Goal: Contribute content: Add original content to the website for others to see

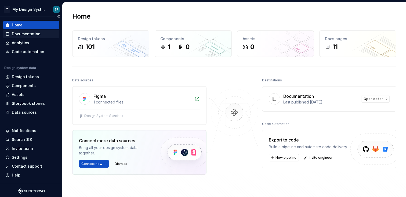
click at [19, 31] on div "Documentation" at bounding box center [26, 33] width 29 height 5
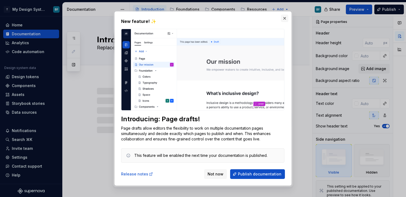
click at [286, 17] on button "button" at bounding box center [285, 19] width 8 height 8
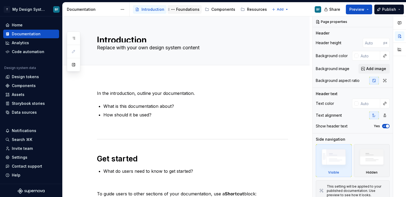
click at [184, 9] on div "Foundations" at bounding box center [187, 9] width 23 height 5
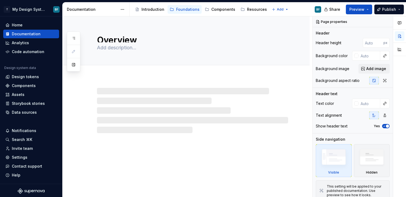
click at [92, 10] on div "Documentation" at bounding box center [92, 9] width 51 height 5
click at [152, 10] on div "Introduction" at bounding box center [153, 9] width 23 height 5
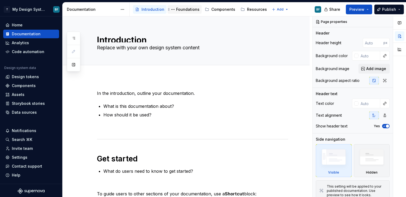
click at [192, 11] on div "Foundations" at bounding box center [187, 9] width 23 height 5
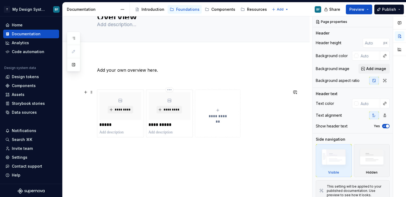
scroll to position [24, 0]
click at [223, 8] on div "Components" at bounding box center [224, 9] width 24 height 5
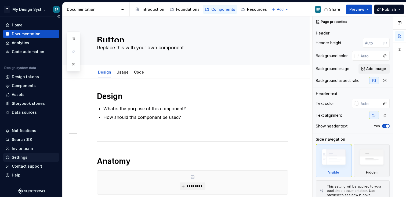
click at [32, 158] on div "Settings" at bounding box center [31, 156] width 52 height 5
click at [34, 111] on div "Data sources" at bounding box center [24, 111] width 25 height 5
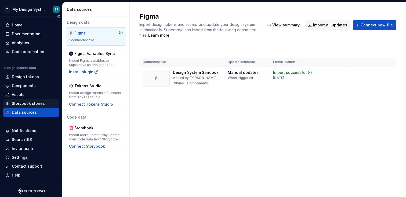
scroll to position [1, 0]
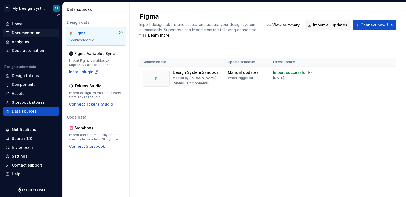
click at [40, 31] on div "Documentation" at bounding box center [31, 32] width 52 height 5
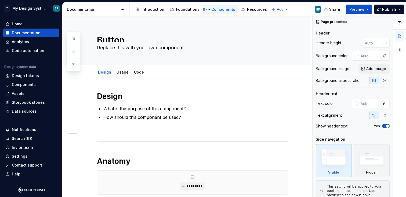
click at [221, 10] on div "Components" at bounding box center [224, 9] width 24 height 5
click at [272, 9] on html "T My Design System BF Home Documentation Analytics Code automation Design syste…" at bounding box center [203, 98] width 406 height 197
type textarea "*"
click at [272, 9] on html "T My Design System BF Home Documentation Analytics Code automation Design syste…" at bounding box center [203, 98] width 406 height 197
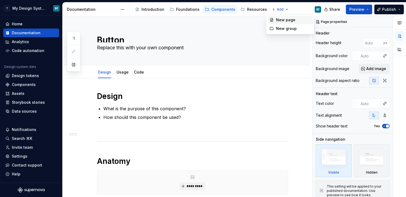
click at [276, 20] on div "New page" at bounding box center [291, 20] width 46 height 9
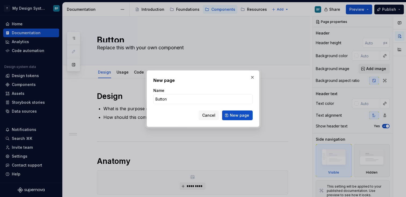
type input "Buttons"
click button "New page" at bounding box center [237, 115] width 31 height 10
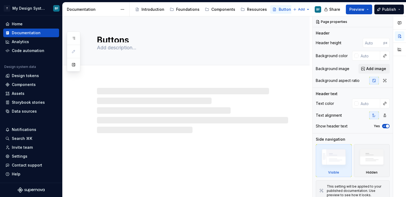
click at [117, 90] on div at bounding box center [192, 110] width 191 height 45
click at [102, 71] on button "Add tab" at bounding box center [108, 71] width 22 height 8
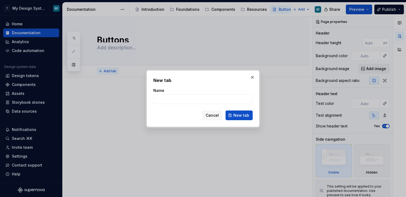
type textarea "*"
click at [215, 116] on span "Cancel" at bounding box center [212, 114] width 13 height 5
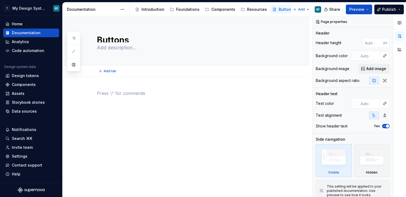
click at [150, 94] on p at bounding box center [192, 93] width 191 height 6
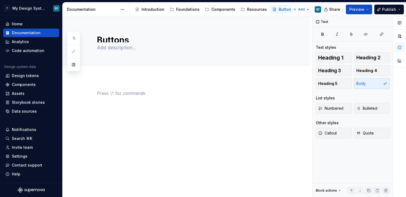
type textarea "*"
click at [31, 102] on div "Storybook stories" at bounding box center [28, 101] width 33 height 5
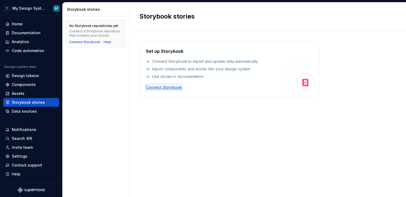
click at [154, 89] on div "Connect Storybook" at bounding box center [164, 86] width 36 height 5
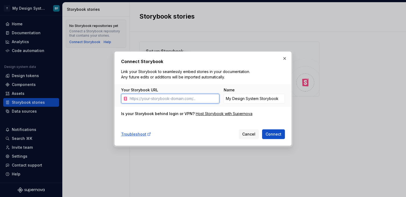
paste input "[URL][DOMAIN_NAME]"
type input "[URL][DOMAIN_NAME]"
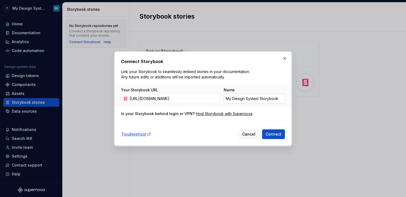
click at [248, 98] on input "My Design System Storybook" at bounding box center [254, 99] width 61 height 10
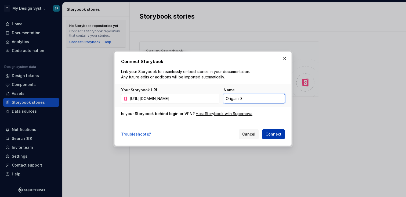
type input "Origami 3"
click at [273, 135] on span "Connect" at bounding box center [274, 133] width 16 height 5
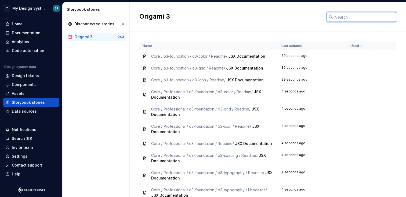
click at [350, 16] on input "text" at bounding box center [364, 17] width 63 height 10
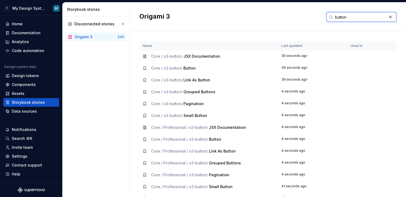
type input "button"
click at [188, 66] on span "Button" at bounding box center [190, 68] width 12 height 5
click at [192, 68] on span "Button" at bounding box center [190, 68] width 12 height 5
click at [86, 15] on div "Storybook stories" at bounding box center [96, 9] width 67 height 14
click at [86, 20] on div "Disconnected stories 0" at bounding box center [96, 24] width 60 height 9
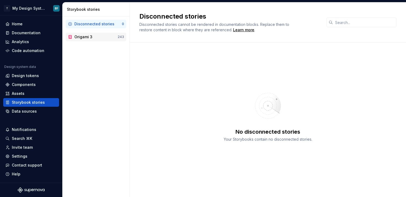
click at [98, 35] on div "Origami 3" at bounding box center [95, 36] width 43 height 5
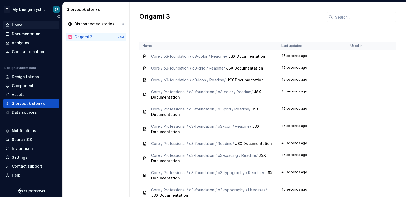
click at [28, 28] on div "Home" at bounding box center [31, 25] width 56 height 9
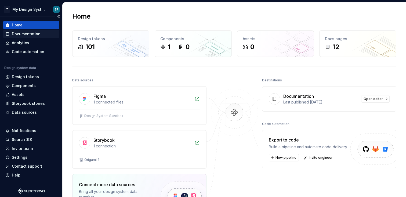
click at [36, 32] on div "Documentation" at bounding box center [26, 33] width 29 height 5
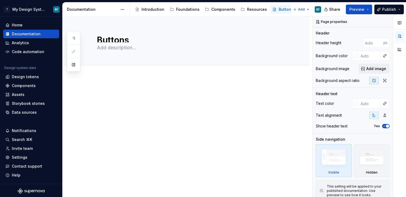
click at [157, 101] on div at bounding box center [192, 100] width 191 height 20
click at [363, 5] on button "Preview" at bounding box center [359, 10] width 26 height 10
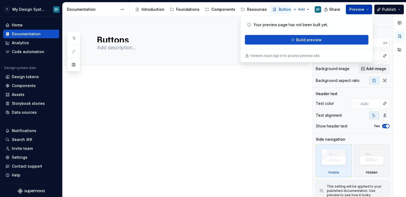
click at [363, 5] on button "Preview" at bounding box center [359, 10] width 26 height 10
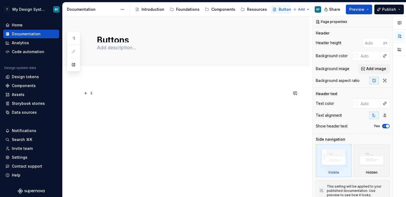
click at [206, 91] on p at bounding box center [192, 93] width 191 height 6
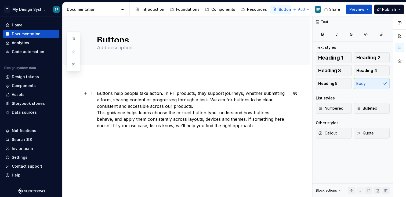
click at [171, 106] on p "Buttons help people take action. In FT products, they support journeys, whether…" at bounding box center [192, 109] width 191 height 39
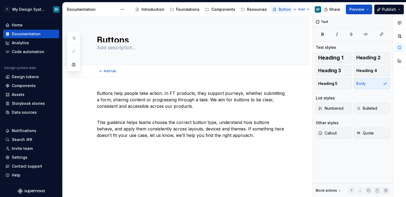
type textarea "*"
click at [242, 134] on p "This guidance helps teams choose the correct button type, understand how button…" at bounding box center [192, 125] width 191 height 26
click at [373, 57] on span "Heading 2" at bounding box center [369, 57] width 24 height 5
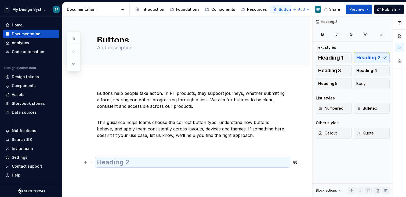
click at [131, 158] on h2 at bounding box center [192, 162] width 191 height 9
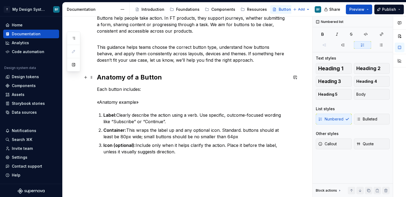
scroll to position [76, 0]
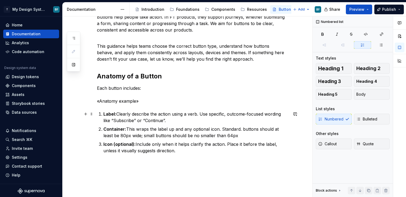
click at [102, 117] on div "Buttons help people take action. In FT products, they support journeys, whether…" at bounding box center [192, 84] width 191 height 140
click at [186, 147] on p "Icon (optional): Include only when it helps clarify the action. Place it before…" at bounding box center [196, 147] width 185 height 13
click at [184, 151] on p "Icon (optional): Include only when it helps clarify the action. Place it before…" at bounding box center [196, 147] width 185 height 13
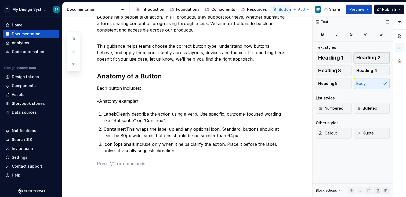
click at [376, 56] on span "Heading 2" at bounding box center [369, 57] width 24 height 5
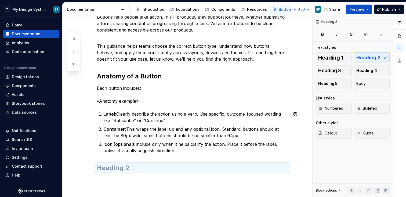
click at [139, 168] on h2 at bounding box center [192, 167] width 191 height 9
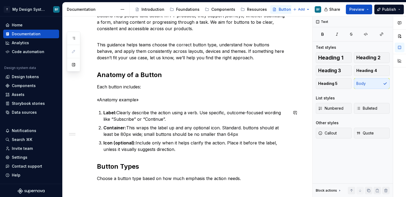
scroll to position [82, 0]
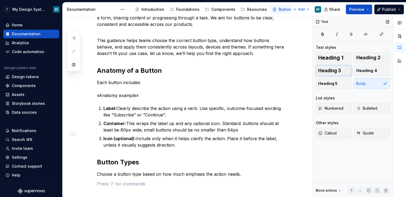
click at [343, 66] on button "Heading 3" at bounding box center [334, 70] width 36 height 11
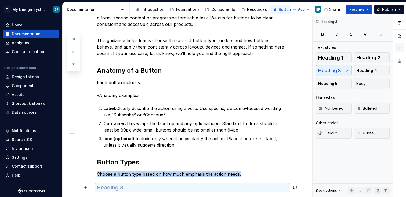
click at [138, 188] on h3 at bounding box center [192, 187] width 191 height 8
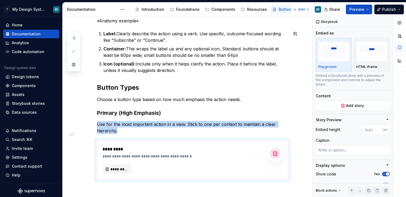
scroll to position [160, 0]
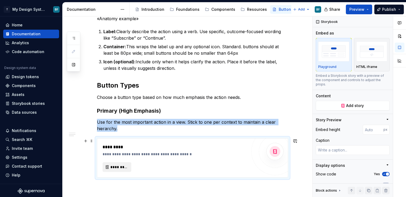
click at [112, 165] on span "*********" at bounding box center [118, 166] width 17 height 5
type textarea "*"
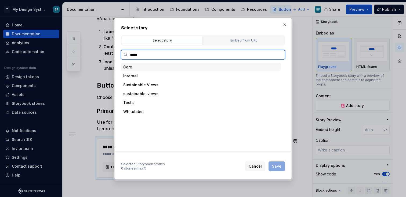
type input "******"
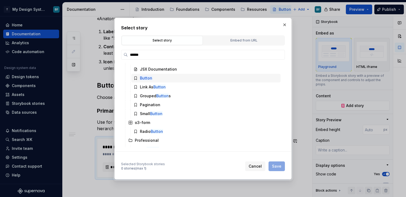
scroll to position [8, 0]
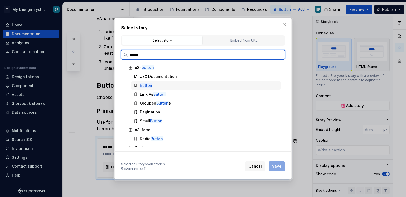
click at [161, 88] on div "Button" at bounding box center [205, 85] width 149 height 9
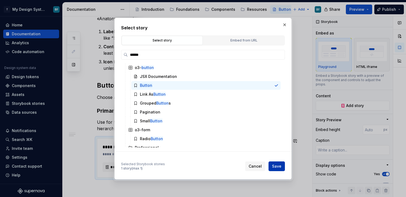
click at [281, 167] on span "Save" at bounding box center [276, 165] width 9 height 5
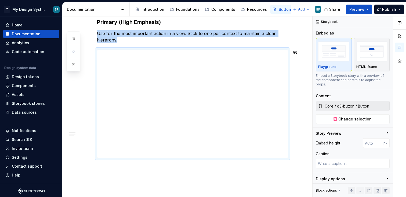
scroll to position [256, 0]
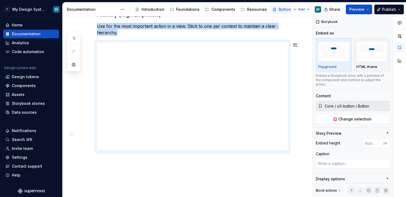
click at [256, 164] on div "Buttons help people take action. In FT products, they support journeys, whether…" at bounding box center [186, 19] width 247 height 393
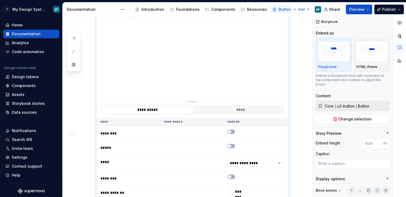
scroll to position [309, 0]
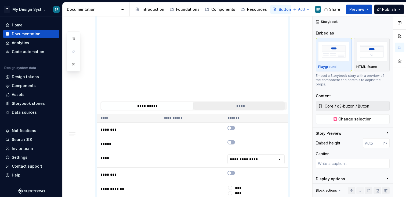
click at [250, 106] on button "****" at bounding box center [240, 106] width 93 height 8
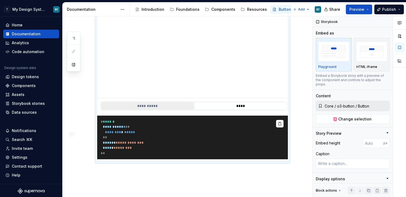
click at [172, 104] on button "**********" at bounding box center [147, 106] width 93 height 8
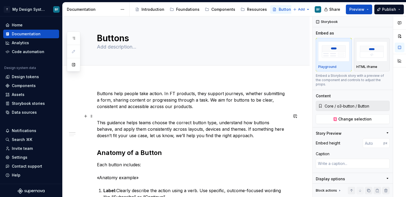
scroll to position [0, 0]
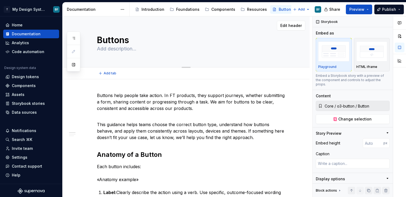
click at [136, 40] on textarea "Buttons" at bounding box center [191, 39] width 191 height 10
type textarea "*"
type textarea "Buttons"
type textarea "*"
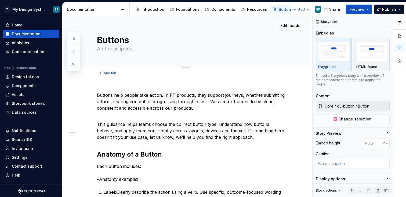
type textarea "Buttons ("
type textarea "*"
type textarea "Buttons (S"
type textarea "*"
type textarea "Buttons (Su"
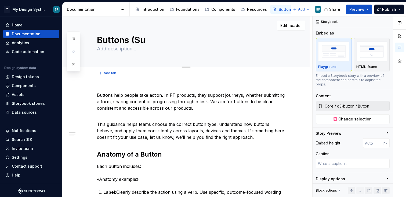
type textarea "*"
type textarea "Buttons (Sup"
type textarea "*"
type textarea "Buttons (Supe"
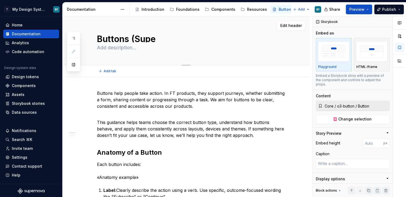
type textarea "*"
type textarea "Buttons (Super"
type textarea "*"
type textarea "Buttons (Supern"
type textarea "*"
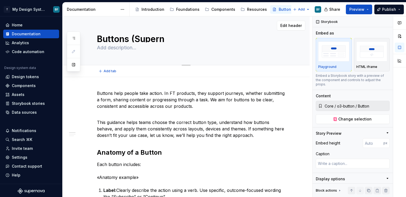
type textarea "Buttons (Superno"
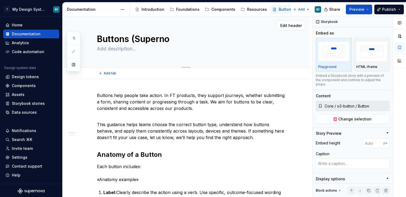
type textarea "*"
type textarea "Buttons (Supernov"
type textarea "*"
type textarea "Buttons (Supernova"
type textarea "*"
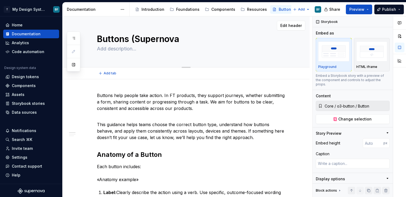
type textarea "Buttons (Supernova"
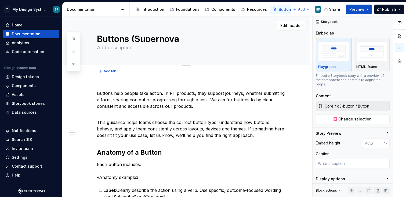
type textarea "*"
type textarea "Buttons (Supernova C"
type textarea "*"
type textarea "Buttons (Supernova Co"
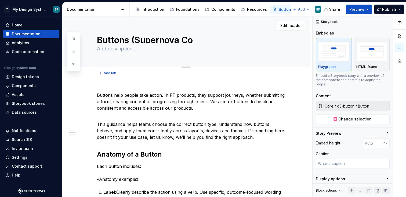
type textarea "*"
type textarea "Buttons (Supernova Com"
type textarea "*"
type textarea "Buttons (Supernova Comp"
type textarea "*"
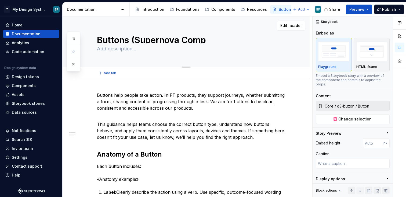
type textarea "Buttons (Supernova Compo"
type textarea "*"
type textarea "Buttons (Supernova Compon"
type textarea "*"
type textarea "Buttons (Supernova Componen"
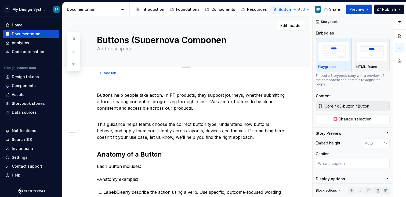
type textarea "*"
type textarea "Buttons (Supernova Component"
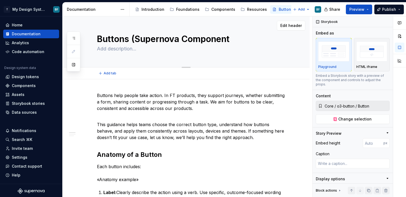
type textarea "*"
type textarea "Buttons (Supernova Component"
type textarea "*"
type textarea "Buttons (Supernova Component D"
type textarea "*"
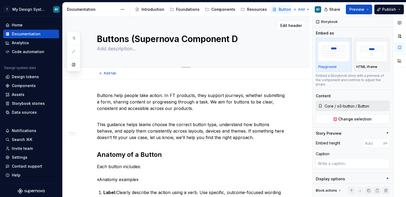
type textarea "Buttons (Supernova Component De"
type textarea "*"
type textarea "Buttons (Supernova Component Dem"
type textarea "*"
type textarea "Buttons (Supernova Component Demo"
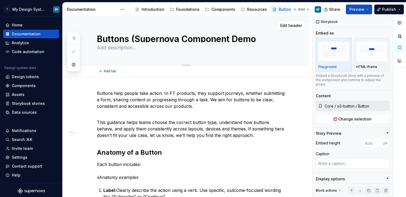
type textarea "*"
type textarea "Buttons (Supernova Component Demo)"
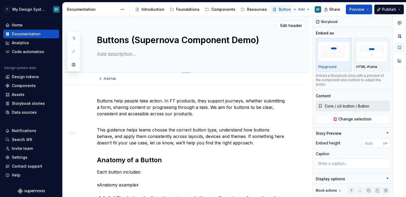
scroll to position [0, 0]
type textarea "*"
type textarea "Buttons (Supernova Component Demo)"
click at [127, 115] on p "Buttons help people take action. In FT products, they support journeys, whether…" at bounding box center [192, 106] width 191 height 19
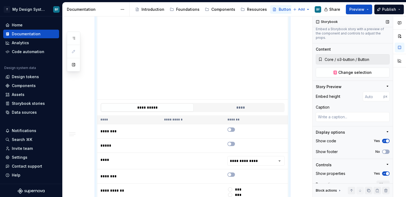
scroll to position [63, 0]
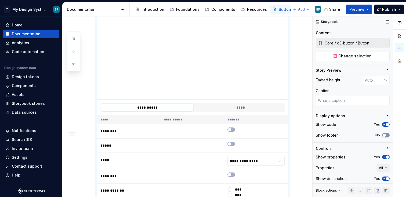
click at [387, 133] on button "No" at bounding box center [387, 135] width 8 height 4
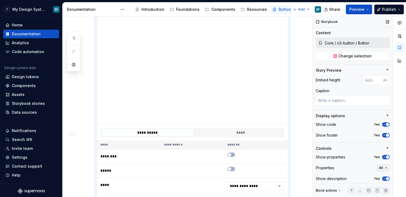
click at [387, 133] on span "button" at bounding box center [387, 134] width 3 height 3
click at [387, 133] on button "No" at bounding box center [387, 135] width 8 height 4
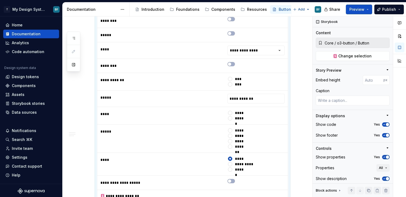
scroll to position [486, 0]
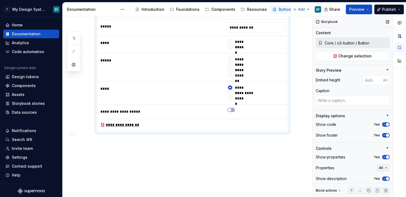
click at [386, 133] on icon "button" at bounding box center [385, 134] width 4 height 3
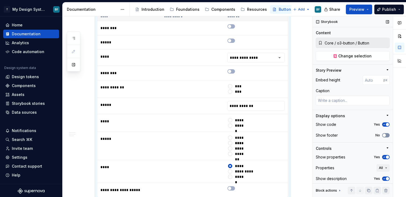
click at [386, 133] on span "button" at bounding box center [384, 134] width 3 height 3
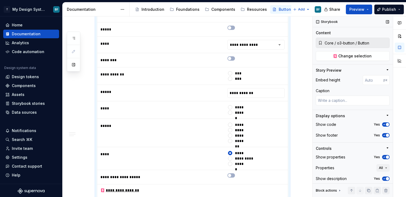
click at [385, 133] on icon "button" at bounding box center [385, 134] width 4 height 3
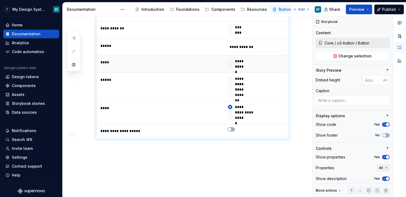
scroll to position [473, 0]
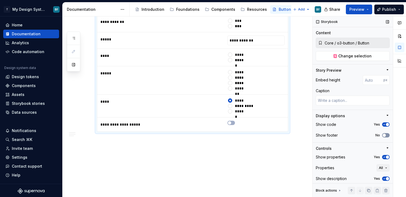
click at [385, 133] on span "button" at bounding box center [384, 134] width 3 height 3
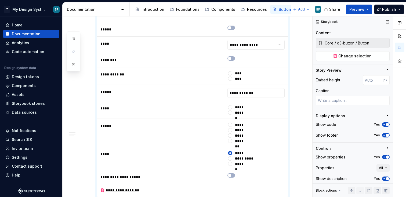
scroll to position [72, 0]
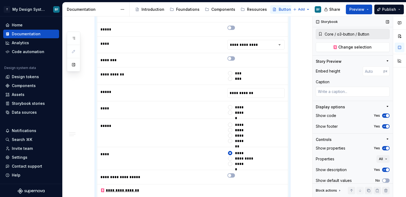
click at [386, 146] on span "button" at bounding box center [387, 147] width 3 height 3
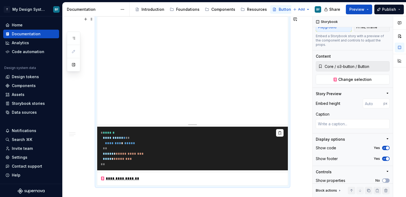
scroll to position [295, 0]
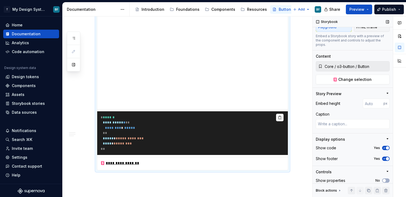
click at [386, 144] on div "Show code Yes" at bounding box center [353, 148] width 74 height 8
click at [387, 146] on span "button" at bounding box center [387, 147] width 3 height 3
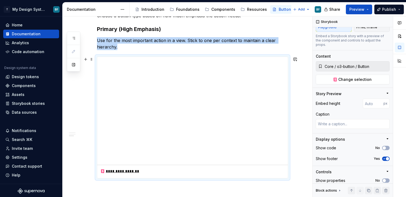
scroll to position [241, 0]
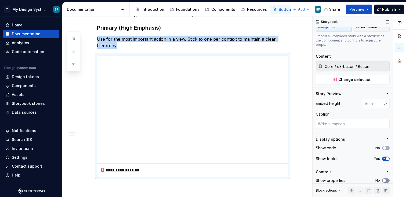
click at [386, 179] on span "button" at bounding box center [384, 180] width 3 height 3
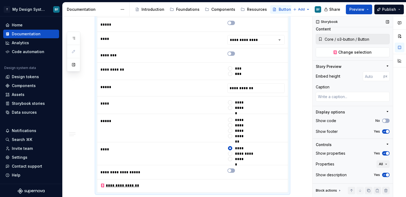
scroll to position [72, 0]
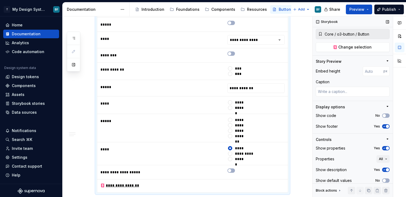
click at [384, 146] on icon "button" at bounding box center [385, 147] width 4 height 3
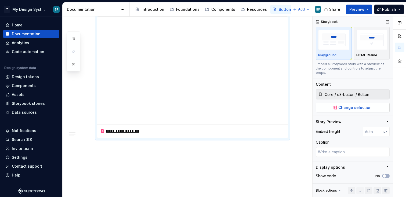
scroll to position [0, 0]
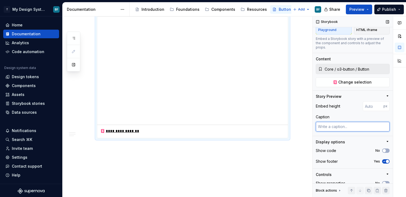
click at [342, 123] on textarea at bounding box center [353, 127] width 74 height 10
click at [349, 139] on div "Display options" at bounding box center [351, 141] width 70 height 5
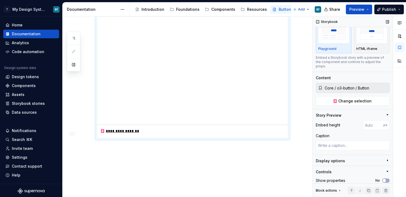
click at [345, 158] on div "Display options" at bounding box center [351, 162] width 70 height 8
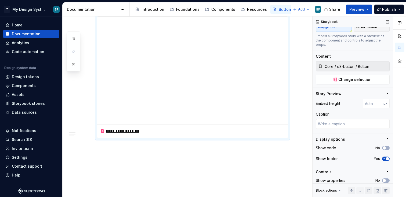
click at [334, 190] on div "Block actions" at bounding box center [326, 190] width 21 height 4
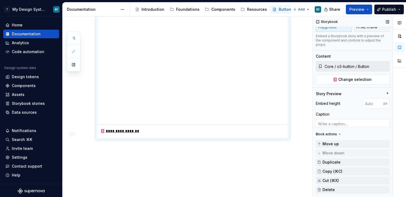
click at [326, 133] on div "Block actions" at bounding box center [326, 134] width 21 height 4
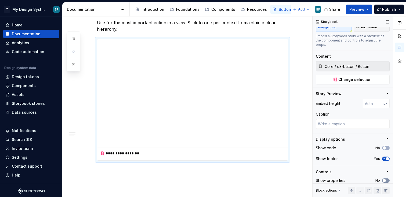
click at [388, 178] on button "No" at bounding box center [387, 180] width 8 height 4
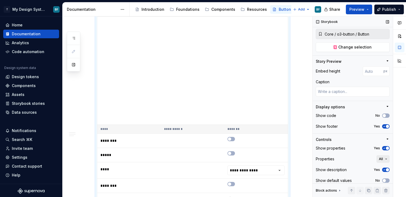
click at [383, 156] on span "All" at bounding box center [381, 158] width 4 height 4
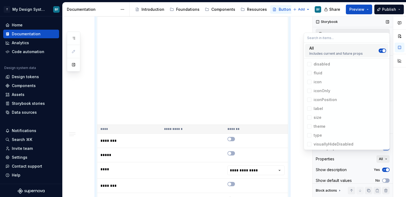
click at [381, 156] on span "All" at bounding box center [381, 158] width 4 height 4
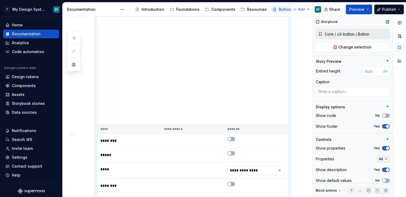
click at [383, 146] on icon "button" at bounding box center [385, 147] width 4 height 3
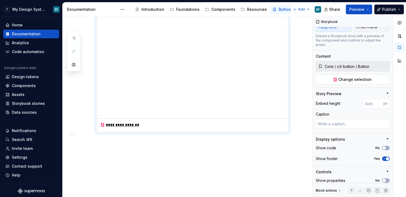
click at [232, 132] on div "**********" at bounding box center [192, 71] width 191 height 122
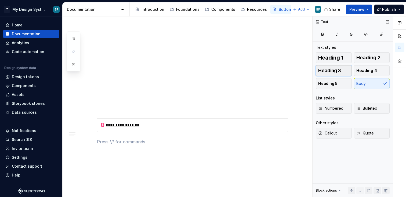
click at [337, 73] on span "Heading 3" at bounding box center [330, 70] width 23 height 5
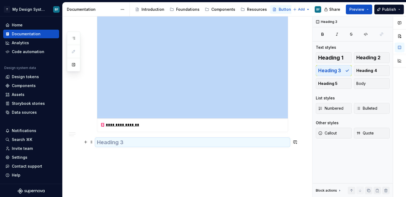
click at [179, 143] on h3 at bounding box center [192, 142] width 191 height 8
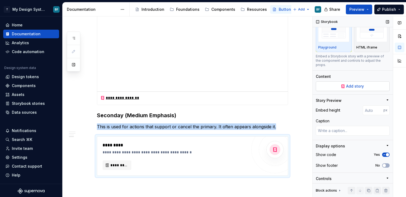
scroll to position [17, 0]
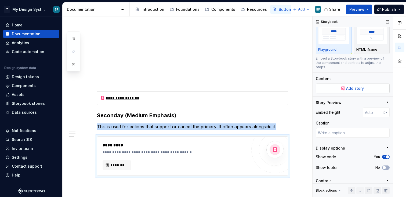
click at [355, 85] on span "Add story" at bounding box center [356, 87] width 18 height 5
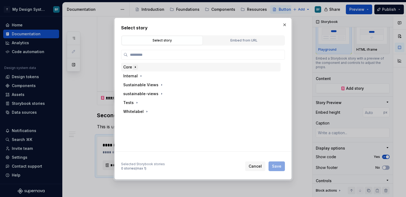
click at [133, 67] on button "button" at bounding box center [135, 66] width 5 height 5
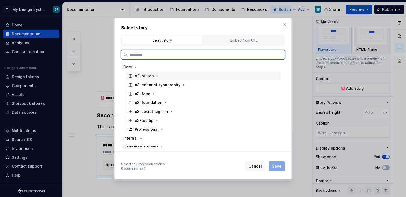
click at [146, 77] on div "o3-button" at bounding box center [144, 75] width 19 height 5
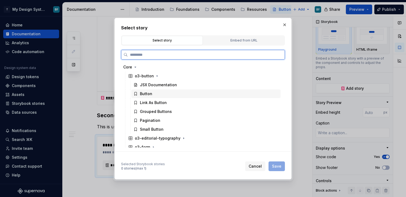
click at [165, 95] on div "Button" at bounding box center [205, 93] width 149 height 9
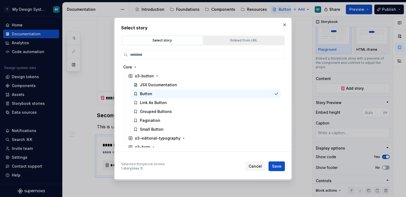
click at [231, 41] on div "Embed from URL" at bounding box center [243, 40] width 77 height 5
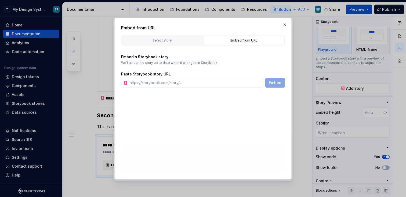
type textarea "*"
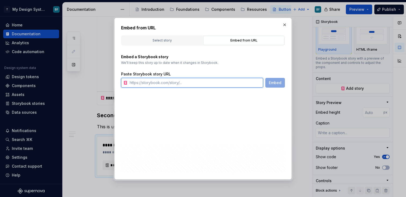
click at [162, 82] on input "text" at bounding box center [196, 83] width 136 height 10
paste input "[URL][DOMAIN_NAME][DOMAIN_NAME][DOMAIN_NAME]"
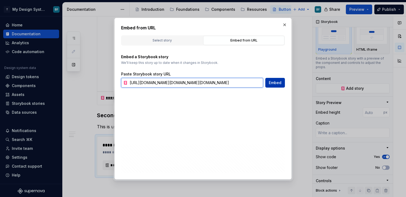
type input "[URL][DOMAIN_NAME][DOMAIN_NAME][DOMAIN_NAME]"
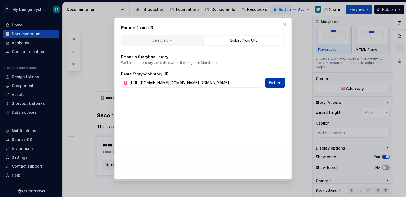
click at [270, 80] on span "Embed" at bounding box center [275, 82] width 13 height 5
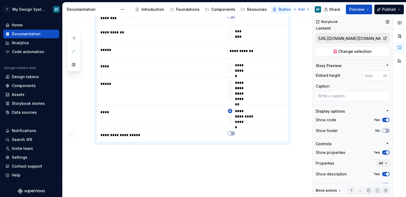
scroll to position [72, 0]
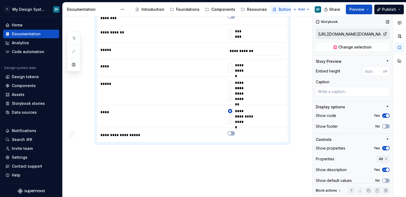
click at [386, 114] on icon "button" at bounding box center [385, 115] width 4 height 3
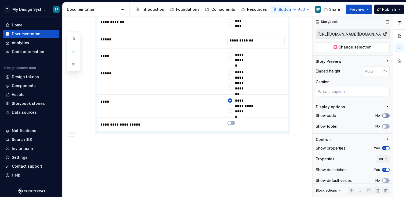
scroll to position [552, 0]
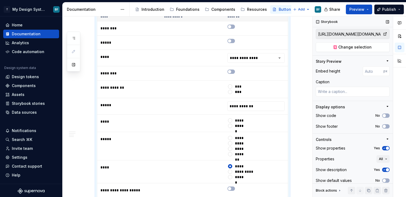
click at [386, 146] on icon "button" at bounding box center [385, 147] width 4 height 3
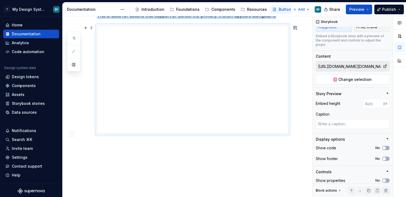
scroll to position [433, 0]
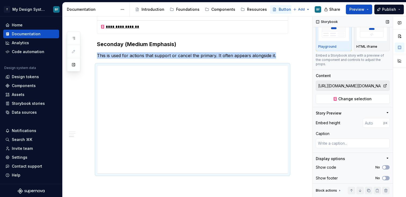
scroll to position [40, 0]
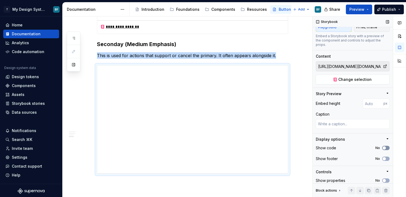
click at [387, 145] on button "No" at bounding box center [387, 147] width 8 height 4
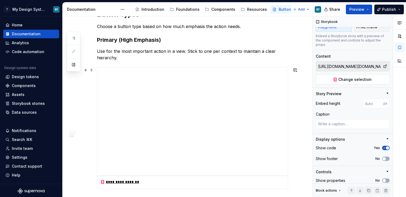
scroll to position [233, 0]
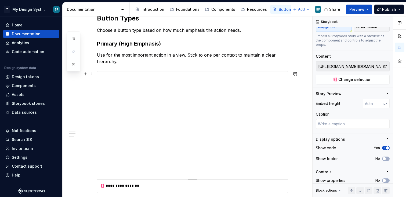
type textarea "*"
type input "Core / o3-button / Button"
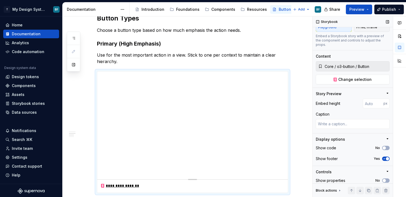
click at [389, 145] on div "No" at bounding box center [383, 147] width 14 height 4
click at [387, 146] on icon "button" at bounding box center [385, 147] width 4 height 3
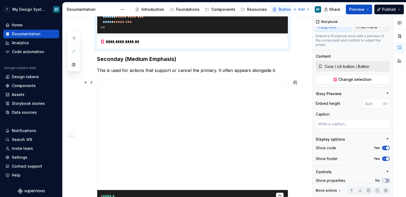
type textarea "*"
type input "[URL][DOMAIN_NAME][DOMAIN_NAME][DOMAIN_NAME]"
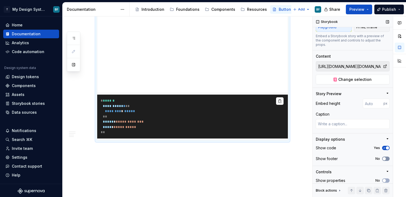
click at [386, 157] on icon "button" at bounding box center [385, 158] width 4 height 3
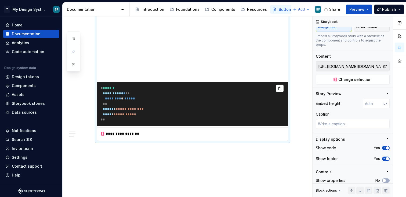
scroll to position [534, 0]
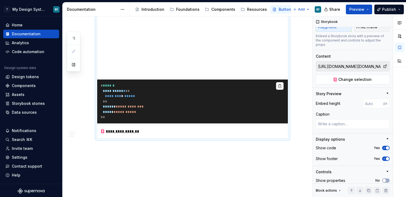
click at [215, 148] on p at bounding box center [192, 148] width 191 height 6
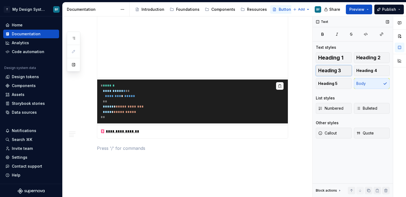
click at [340, 70] on span "Heading 3" at bounding box center [330, 70] width 23 height 5
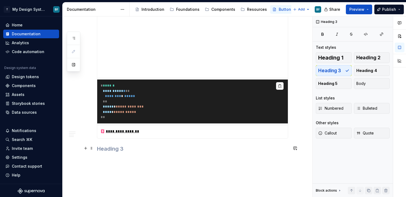
click at [178, 145] on h3 at bounding box center [192, 149] width 191 height 8
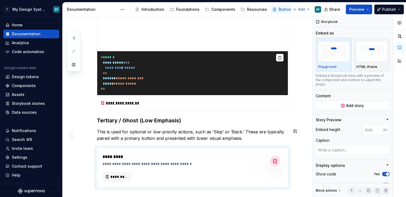
scroll to position [570, 0]
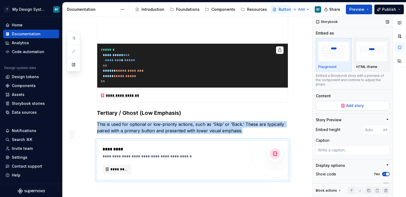
click at [363, 103] on span "Add story" at bounding box center [356, 105] width 18 height 5
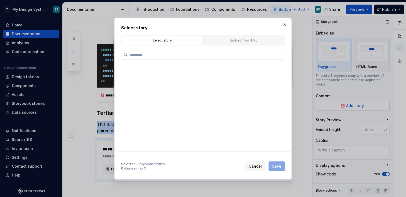
type textarea "*"
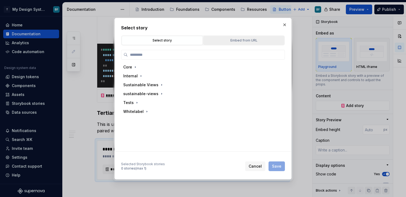
click at [244, 44] on button "Embed from URL" at bounding box center [244, 40] width 81 height 9
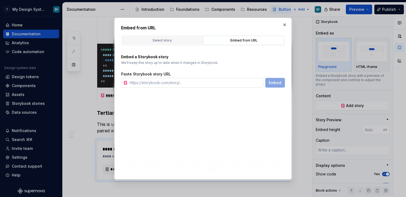
click at [221, 80] on input "text" at bounding box center [196, 83] width 136 height 10
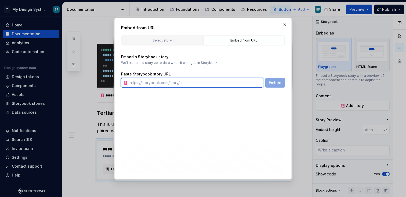
paste input "[URL][DOMAIN_NAME][DOMAIN_NAME][DOMAIN_NAME]"
type input "[URL][DOMAIN_NAME][DOMAIN_NAME][DOMAIN_NAME]"
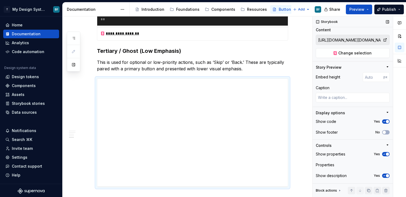
scroll to position [68, 0]
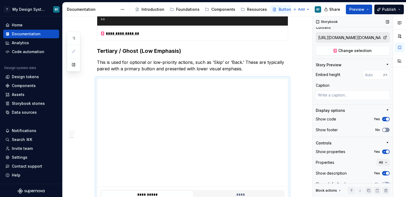
click at [386, 128] on icon "button" at bounding box center [385, 129] width 4 height 3
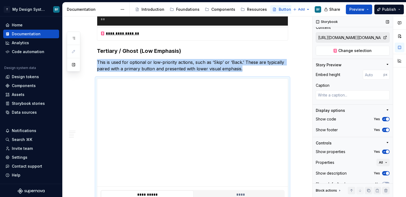
scroll to position [693, 0]
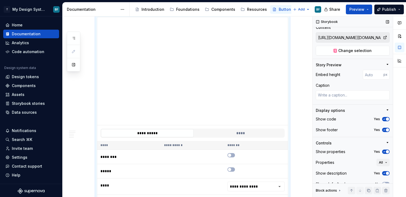
click at [387, 150] on span "button" at bounding box center [387, 151] width 3 height 3
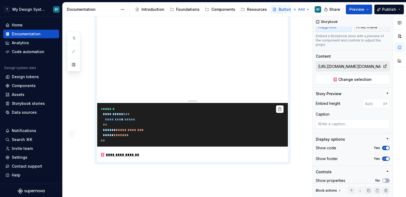
scroll to position [747, 0]
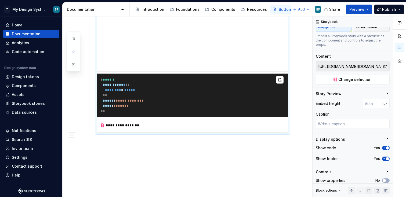
click at [207, 124] on div "**********" at bounding box center [192, 125] width 191 height 13
click at [196, 144] on div "Buttons (Supernova Component Demo) Edit header Anatomy of a Button Button Types…" at bounding box center [188, 106] width 250 height 180
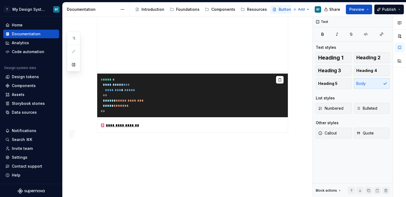
scroll to position [0, 0]
click at [337, 71] on span "Heading 3" at bounding box center [330, 70] width 23 height 5
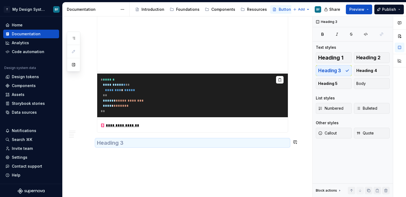
click at [135, 143] on h3 at bounding box center [192, 143] width 191 height 8
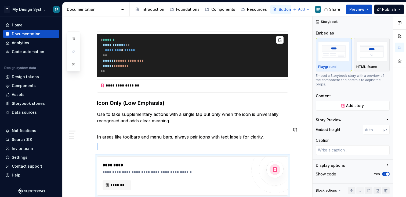
scroll to position [794, 0]
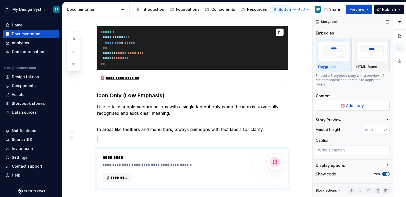
click at [353, 103] on span "Add story" at bounding box center [356, 105] width 18 height 5
type textarea "*"
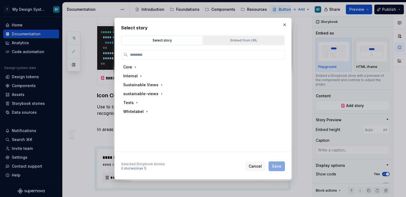
click at [233, 43] on button "Embed from URL" at bounding box center [244, 40] width 81 height 9
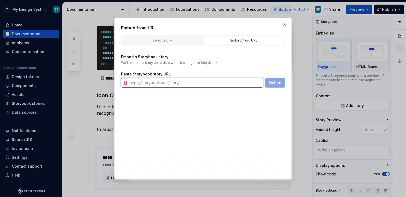
click at [207, 84] on input "text" at bounding box center [196, 83] width 136 height 10
paste input "[URL][DOMAIN_NAME][DOMAIN_NAME][DOMAIN_NAME]"
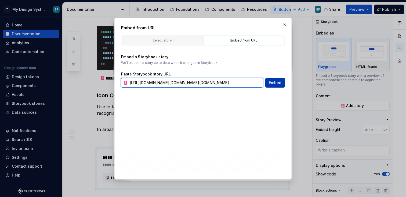
type input "[URL][DOMAIN_NAME][DOMAIN_NAME][DOMAIN_NAME]"
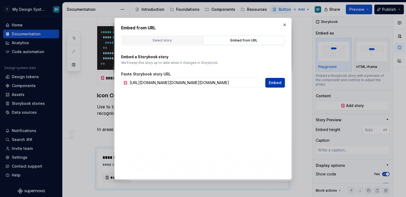
scroll to position [0, 0]
click at [280, 84] on span "Embed" at bounding box center [275, 82] width 13 height 5
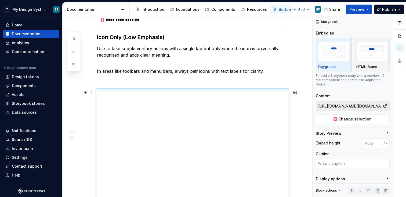
scroll to position [859, 0]
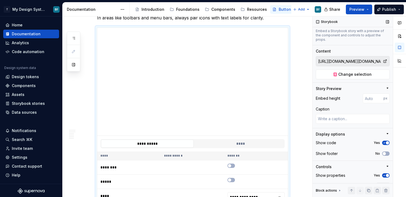
scroll to position [47, 0]
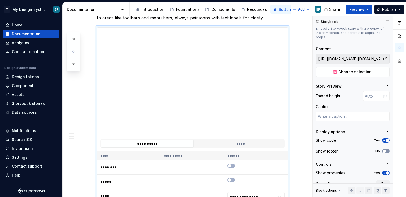
click at [386, 149] on span "button" at bounding box center [384, 150] width 3 height 3
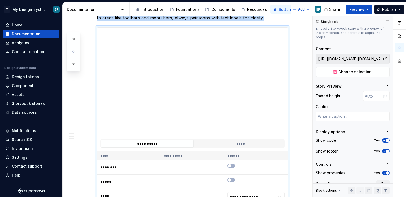
scroll to position [915, 0]
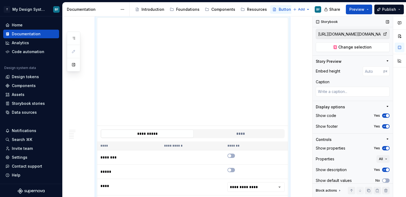
click at [387, 146] on span "button" at bounding box center [387, 147] width 3 height 3
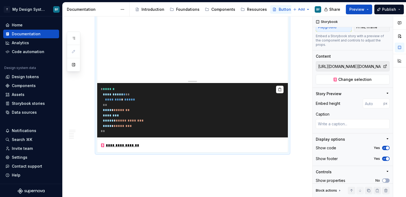
scroll to position [979, 0]
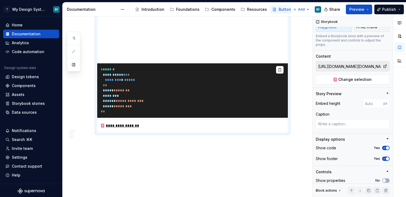
click at [198, 98] on pre "**********" at bounding box center [192, 90] width 191 height 54
drag, startPoint x: 141, startPoint y: 138, endPoint x: 140, endPoint y: 147, distance: 8.7
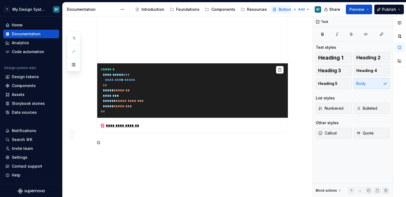
scroll to position [0, 0]
click at [326, 73] on span "Heading 3" at bounding box center [330, 70] width 23 height 5
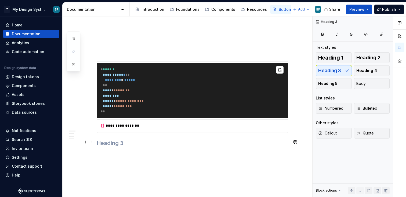
click at [172, 140] on h3 at bounding box center [192, 143] width 191 height 8
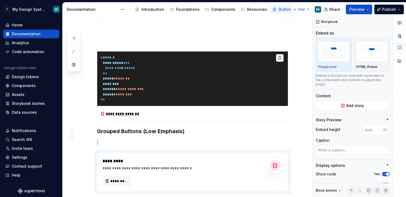
scroll to position [998, 0]
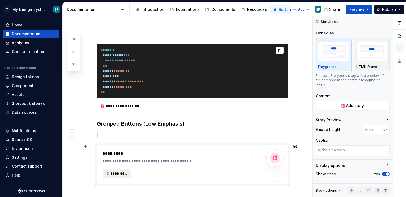
click at [129, 170] on button "*********" at bounding box center [117, 173] width 29 height 10
type textarea "*"
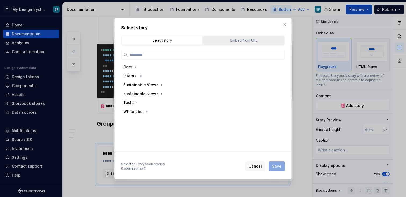
click at [230, 41] on div "Embed from URL" at bounding box center [243, 40] width 77 height 5
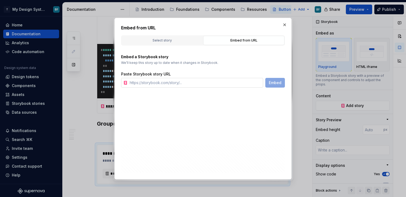
click at [215, 83] on input "text" at bounding box center [196, 83] width 136 height 10
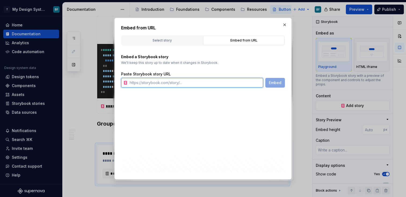
paste input "[URL][DOMAIN_NAME][DOMAIN_NAME][DOMAIN_NAME]"
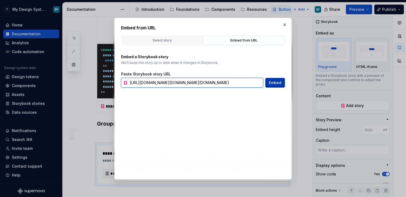
type input "[URL][DOMAIN_NAME][DOMAIN_NAME][DOMAIN_NAME]"
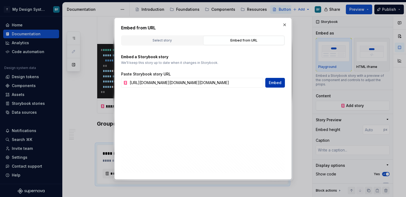
click at [273, 81] on span "Embed" at bounding box center [275, 82] width 13 height 5
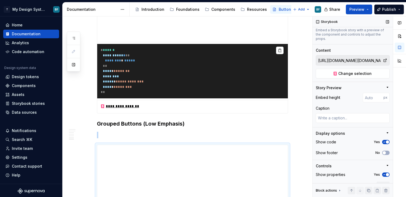
scroll to position [52, 0]
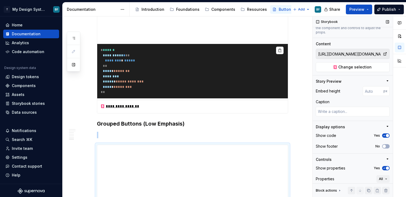
click at [384, 135] on icon "button" at bounding box center [384, 135] width 1 height 1
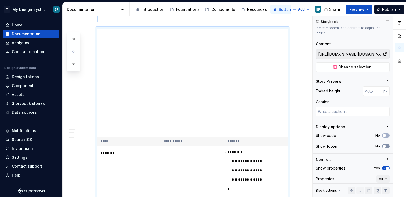
click at [386, 144] on span "button" at bounding box center [384, 145] width 3 height 3
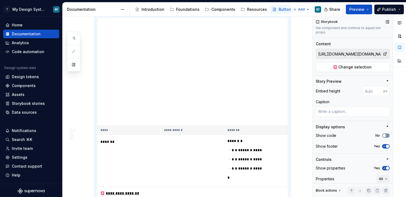
click at [385, 134] on span "button" at bounding box center [384, 135] width 3 height 3
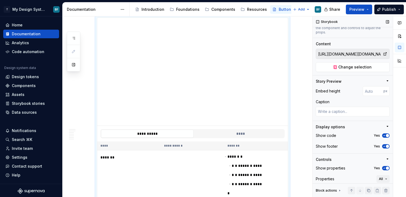
scroll to position [72, 0]
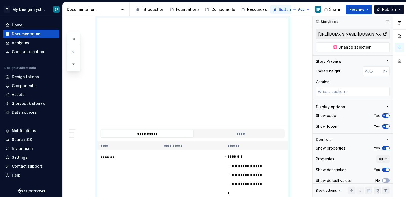
click at [386, 146] on icon "button" at bounding box center [385, 147] width 4 height 3
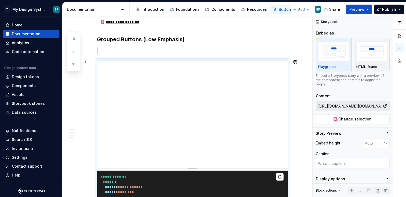
scroll to position [1088, 0]
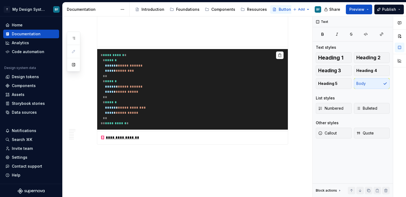
scroll to position [1228, 0]
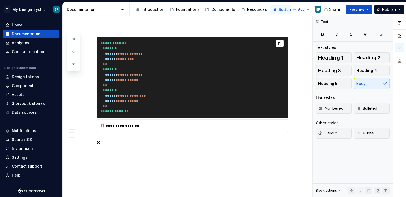
scroll to position [1228, 0]
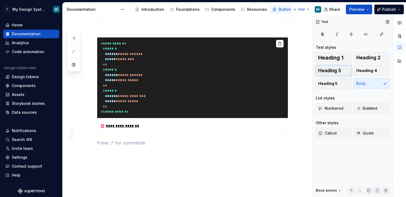
click at [337, 72] on span "Heading 3" at bounding box center [330, 70] width 23 height 5
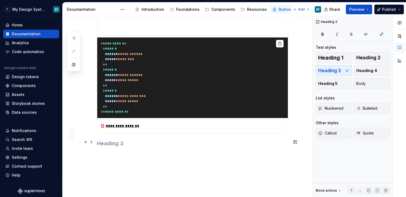
click at [115, 140] on h3 at bounding box center [192, 143] width 191 height 8
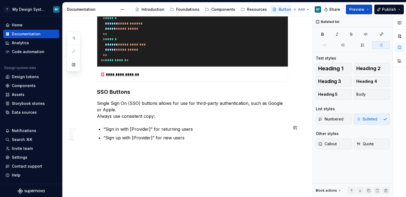
scroll to position [1273, 0]
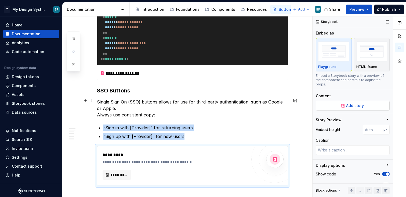
click at [323, 105] on button "Add story" at bounding box center [353, 106] width 74 height 10
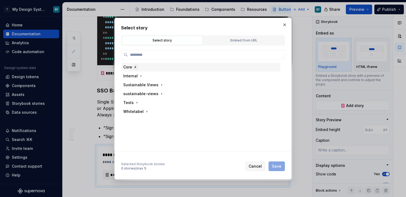
click at [136, 66] on icon "button" at bounding box center [135, 67] width 4 height 4
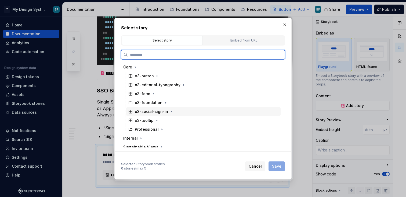
click at [155, 112] on div "o3-social-sign-in" at bounding box center [151, 111] width 33 height 5
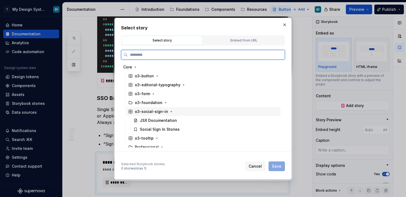
scroll to position [1281, 0]
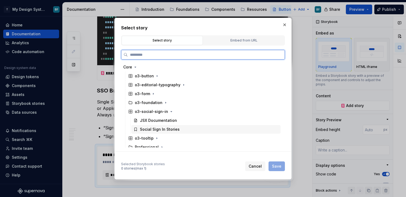
click at [165, 127] on div "Social Sign In Stories" at bounding box center [160, 128] width 40 height 5
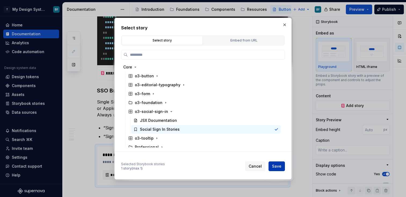
click at [276, 161] on button "Save" at bounding box center [277, 166] width 16 height 10
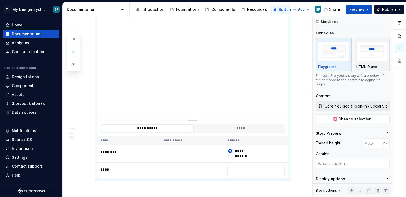
scroll to position [1420, 0]
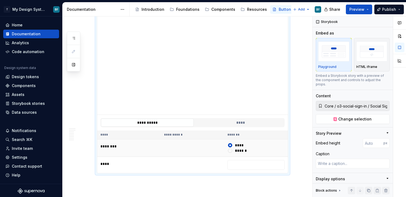
click at [235, 148] on div "******" at bounding box center [256, 150] width 57 height 5
click at [233, 149] on button "******" at bounding box center [230, 150] width 4 height 4
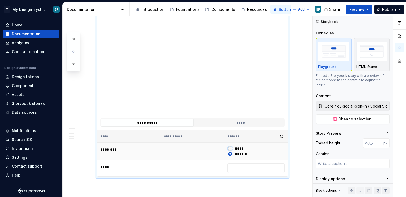
click at [233, 147] on button "*****" at bounding box center [230, 148] width 4 height 4
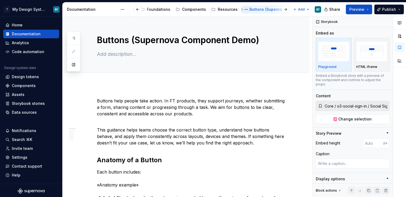
scroll to position [0, 0]
click at [354, 9] on span "Preview" at bounding box center [357, 9] width 15 height 5
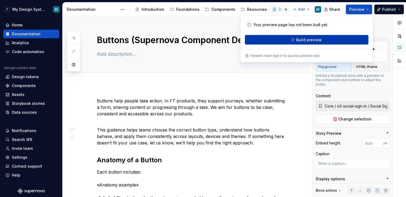
click at [322, 39] on button "Build preview" at bounding box center [307, 40] width 124 height 10
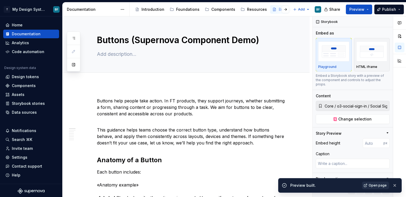
click at [375, 187] on span "Open page" at bounding box center [378, 185] width 18 height 4
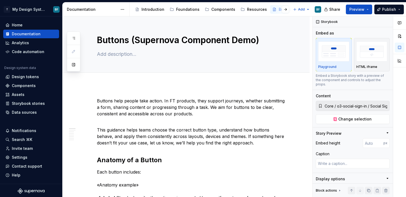
click at [277, 12] on div at bounding box center [281, 10] width 20 height 10
click at [284, 9] on button "button" at bounding box center [286, 10] width 8 height 8
click at [268, 8] on div "Buttons (Supernova Component Demo)" at bounding box center [274, 9] width 44 height 5
click at [245, 10] on button "Page tree" at bounding box center [248, 9] width 6 height 6
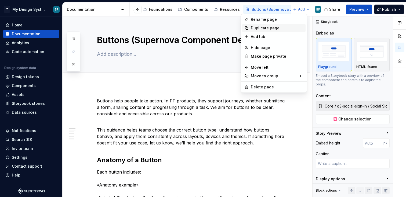
click at [258, 28] on div "Duplicate page" at bounding box center [277, 27] width 53 height 5
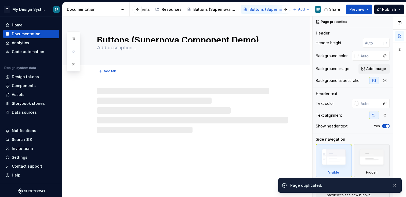
scroll to position [0, 83]
click at [239, 40] on textarea "Buttons (Supernova Component Demo)" at bounding box center [191, 38] width 191 height 9
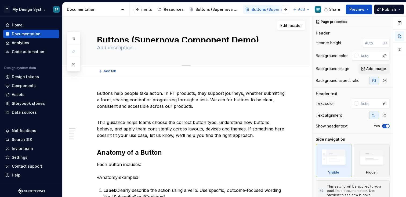
click at [245, 41] on textarea "Buttons (Supernova Component Demo)" at bounding box center [191, 38] width 191 height 9
click at [191, 39] on textarea "Buttons (Supernova Component Demo)" at bounding box center [191, 38] width 191 height 9
type textarea "*"
type textarea "Buttons (Supernova Demo)"
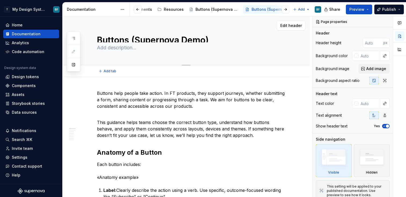
type textarea "*"
type textarea "Buttons ( Demo)"
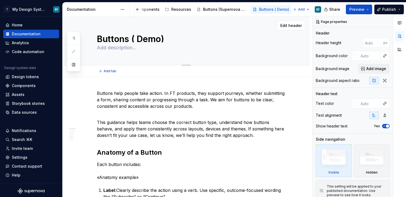
scroll to position [0, 70]
type textarea "*"
type textarea "Buttons (S Demo)"
type textarea "*"
type textarea "Buttons (St Demo)"
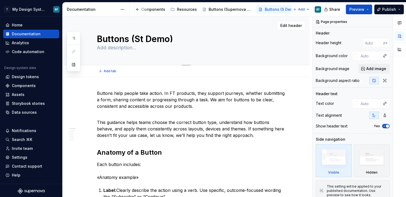
type textarea "*"
type textarea "Buttons (Sto Demo)"
type textarea "*"
type textarea "Buttons (Stor Demo)"
type textarea "*"
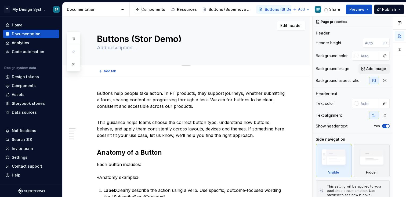
type textarea "Buttons (Story Demo)"
type textarea "*"
type textarea "Buttons (Storyb Demo)"
type textarea "*"
type textarea "Buttons (Storybo Demo)"
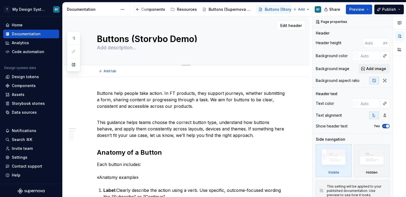
type textarea "*"
type textarea "Buttons (Storyboo Demo)"
type textarea "*"
type textarea "Buttons (Storybo Demo)"
type textarea "*"
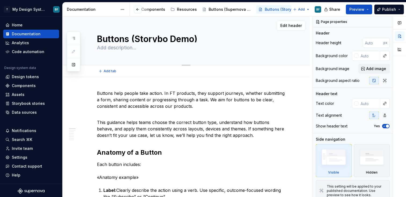
type textarea "Buttons (Storyb Demo)"
type textarea "*"
type textarea "Buttons (Story Demo)"
type textarea "*"
type textarea "Buttons (Stor Demo)"
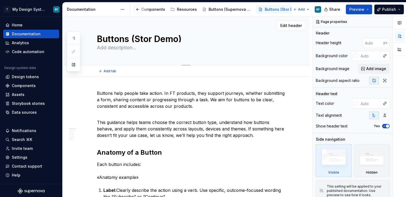
type textarea "*"
type textarea "Buttons (Story Demo)"
type textarea "*"
type textarea "Buttons (Storyb Demo)"
type textarea "*"
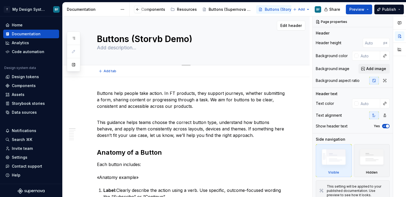
type textarea "Buttons (Storybo Demo)"
type textarea "*"
type textarea "Buttons (Storyboo Demo)"
type textarea "*"
type textarea "Buttons (Storybook Demo)"
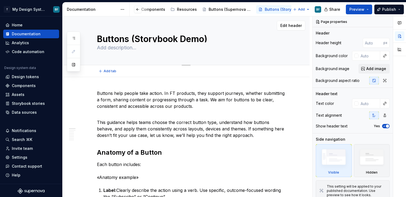
type textarea "*"
type textarea "Buttons (Storybook Demo)"
type textarea "*"
type textarea "Buttons (Storybook I Demo)"
type textarea "*"
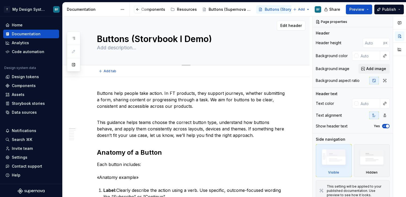
type textarea "Buttons (Storybook If Demo)"
type textarea "*"
type textarea "Buttons (Storybook Ifr Demo)"
type textarea "*"
type textarea "Buttons (Storybook Ifra Demo)"
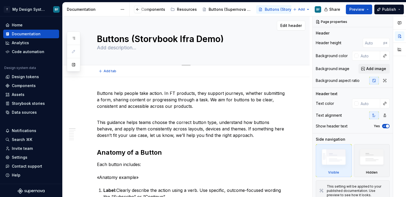
type textarea "*"
type textarea "Buttons (Storybook Ifram Demo)"
type textarea "*"
type textarea "Buttons (Storybook Iframe Demo)"
type textarea "*"
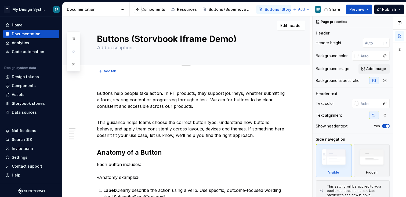
type textarea "Buttons (Storybook Iframe Demo)"
click at [233, 58] on div "Buttons (Storybook Iframe Demo)" at bounding box center [192, 40] width 191 height 48
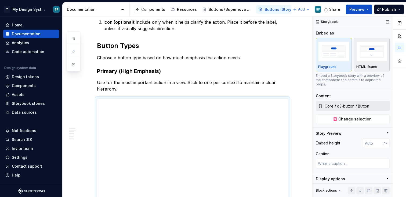
click at [374, 60] on img "button" at bounding box center [372, 51] width 31 height 20
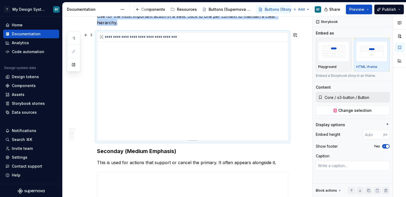
scroll to position [268, 0]
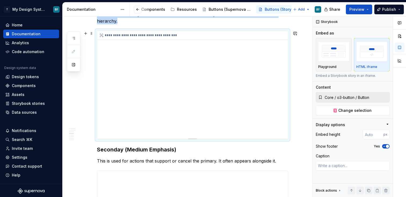
click at [209, 86] on div "**********" at bounding box center [192, 85] width 191 height 108
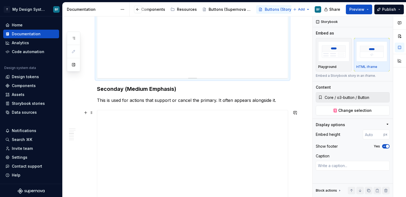
scroll to position [340, 0]
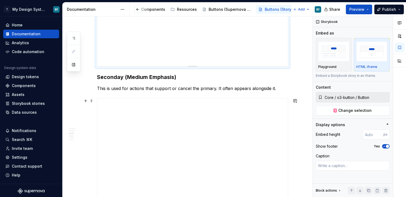
type textarea "*"
type input "[URL][DOMAIN_NAME][DOMAIN_NAME][DOMAIN_NAME]"
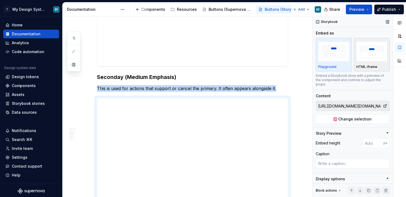
click at [370, 60] on img "button" at bounding box center [372, 51] width 31 height 20
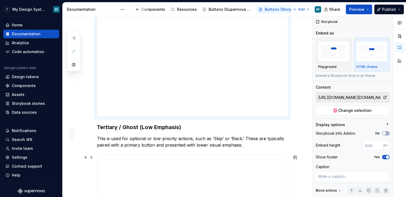
type textarea "*"
type input "[URL][DOMAIN_NAME][DOMAIN_NAME][DOMAIN_NAME]"
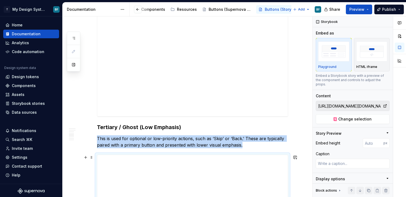
scroll to position [467, 0]
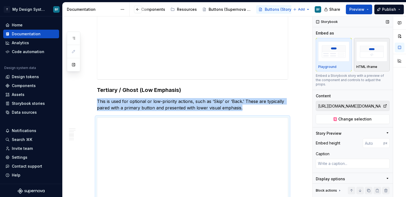
click at [374, 56] on img "button" at bounding box center [372, 51] width 31 height 20
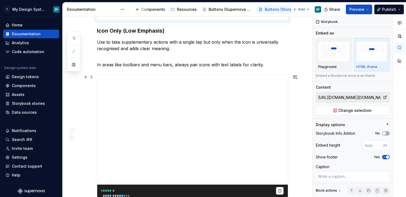
scroll to position [674, 0]
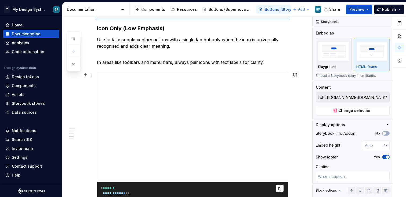
type textarea "*"
type input "[URL][DOMAIN_NAME][DOMAIN_NAME][DOMAIN_NAME]"
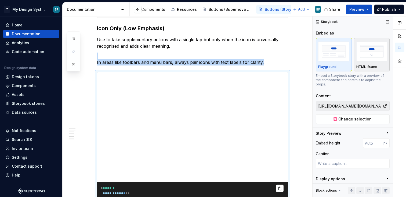
click at [383, 56] on img "button" at bounding box center [372, 51] width 31 height 20
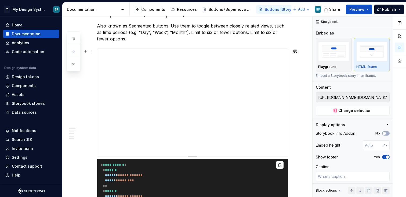
scroll to position [847, 0]
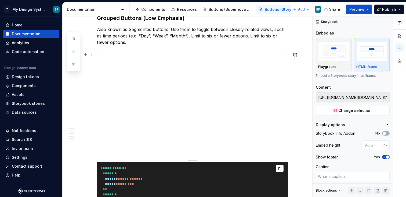
type textarea "*"
type input "[URL][DOMAIN_NAME][DOMAIN_NAME][DOMAIN_NAME]"
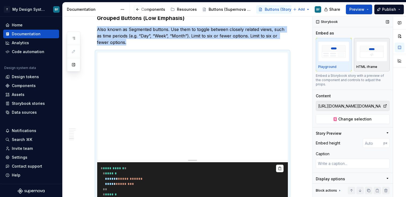
click at [380, 59] on img "button" at bounding box center [372, 51] width 31 height 20
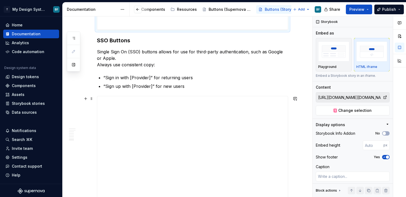
scroll to position [995, 0]
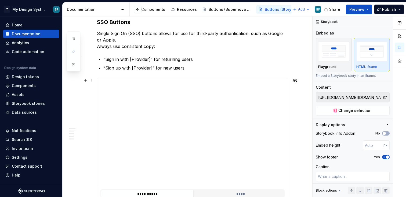
type textarea "*"
type input "Core / o3-social-sign-in / Social Sign In Stories"
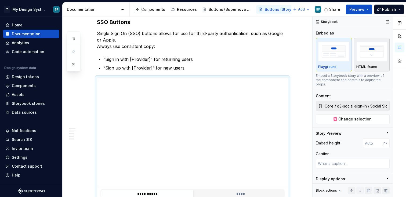
click at [366, 60] on img "button" at bounding box center [372, 51] width 31 height 20
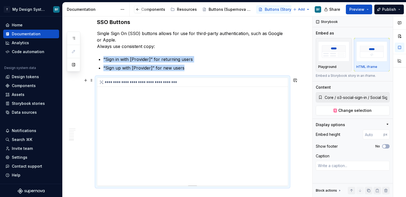
scroll to position [1049, 0]
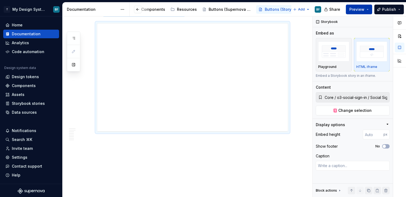
click at [356, 6] on button "Preview" at bounding box center [359, 10] width 26 height 10
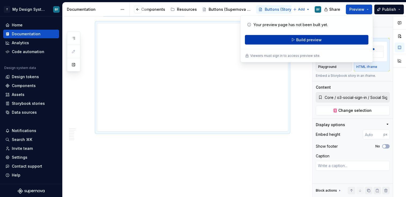
click at [321, 42] on span "Build preview" at bounding box center [310, 39] width 26 height 5
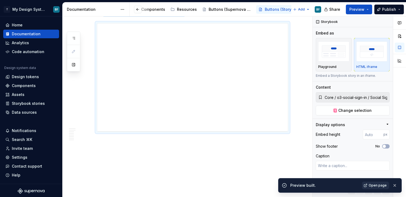
click at [373, 185] on span "Open page" at bounding box center [378, 185] width 18 height 4
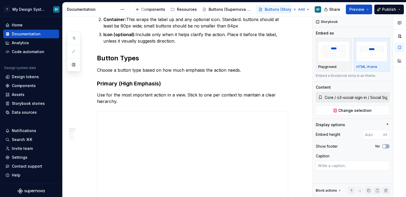
scroll to position [0, 0]
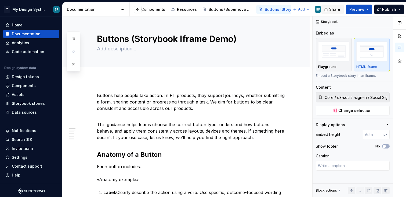
click at [335, 8] on span "Share" at bounding box center [335, 9] width 11 height 5
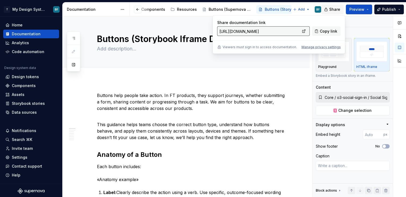
type textarea "*"
click at [312, 45] on div "Manage privacy settings" at bounding box center [321, 47] width 39 height 4
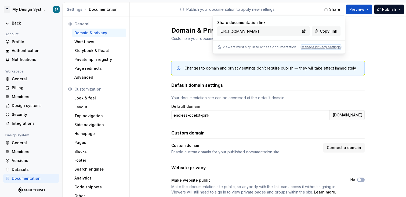
type input "[URL][DOMAIN_NAME]"
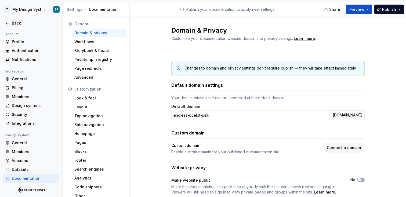
click at [233, 89] on div "Default domain settings" at bounding box center [269, 86] width 194 height 9
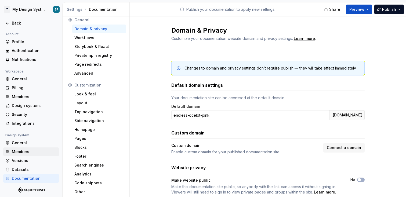
click at [15, 151] on div "Members" at bounding box center [34, 151] width 45 height 5
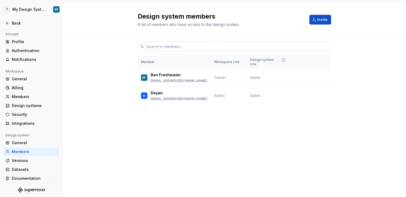
click at [252, 49] on input "text" at bounding box center [237, 46] width 187 height 10
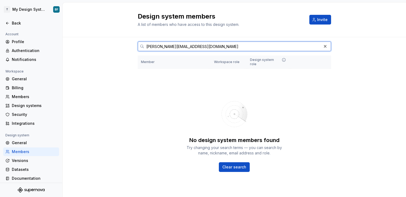
type input "[PERSON_NAME][EMAIL_ADDRESS][DOMAIN_NAME]"
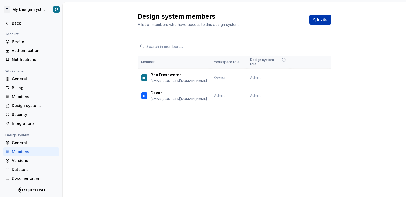
click at [323, 15] on button "Invite" at bounding box center [321, 20] width 22 height 10
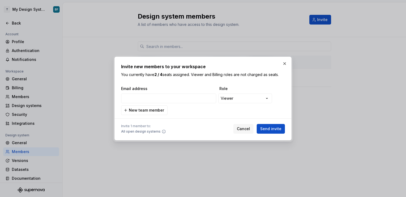
type input "[PERSON_NAME][EMAIL_ADDRESS][DOMAIN_NAME]"
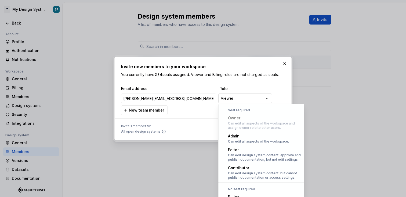
click at [233, 98] on div "**********" at bounding box center [203, 98] width 406 height 197
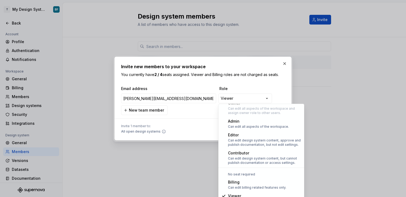
click at [242, 84] on div "**********" at bounding box center [203, 98] width 406 height 197
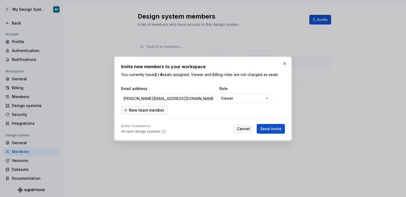
click at [159, 112] on span "New team member" at bounding box center [146, 109] width 35 height 5
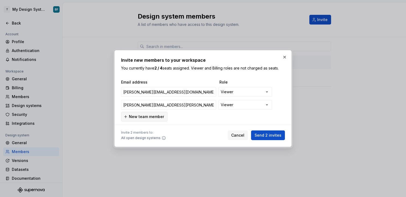
type input "[PERSON_NAME][EMAIL_ADDRESS][PERSON_NAME][DOMAIN_NAME]"
click at [156, 115] on span "New team member" at bounding box center [146, 116] width 35 height 5
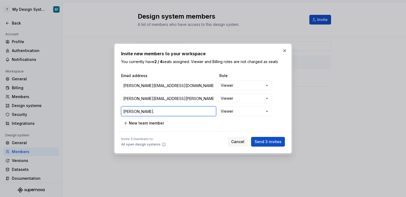
type input "[PERSON_NAME]"
paste input "[PERSON_NAME][EMAIL_ADDRESS][DOMAIN_NAME]"
type input "[PERSON_NAME][EMAIL_ADDRESS][PERSON_NAME][DOMAIN_NAME]"
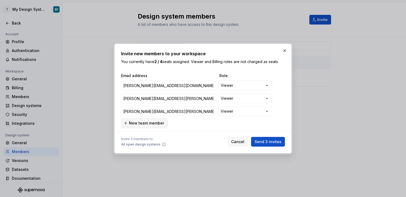
click at [156, 125] on span "New team member" at bounding box center [146, 122] width 35 height 5
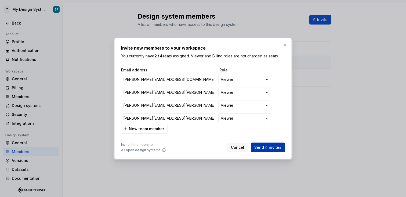
type input "[PERSON_NAME][EMAIL_ADDRESS][PERSON_NAME][DOMAIN_NAME]"
click at [273, 148] on span "Send 4 invites" at bounding box center [268, 146] width 27 height 5
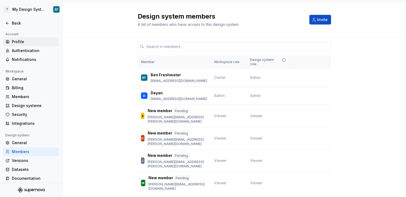
click at [28, 42] on div "Profile" at bounding box center [34, 41] width 45 height 5
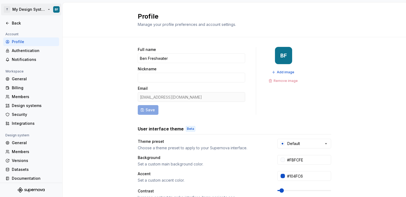
click at [17, 8] on html "T My Design System BF Back Account Profile Authentication Notifications Workspa…" at bounding box center [203, 98] width 406 height 197
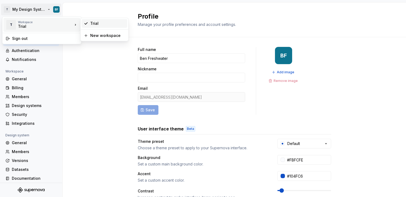
click at [93, 23] on div "Trial" at bounding box center [107, 23] width 35 height 5
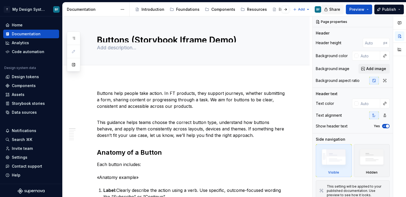
click at [330, 12] on button "Share" at bounding box center [333, 10] width 22 height 10
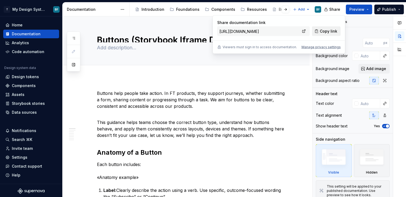
click at [323, 31] on span "Copy link" at bounding box center [328, 30] width 17 height 5
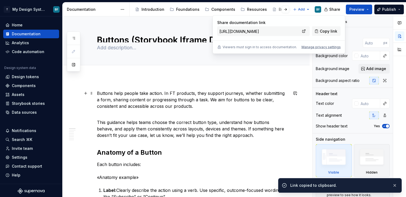
click at [205, 93] on p "Buttons help people take action. In FT products, they support journeys, whether…" at bounding box center [192, 99] width 191 height 19
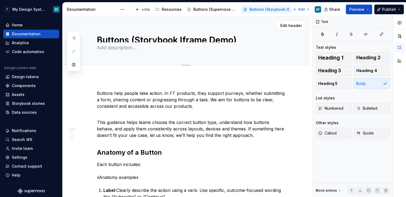
scroll to position [0, 83]
click at [207, 13] on div "Buttons (Supernova Component Demo)" at bounding box center [214, 9] width 55 height 9
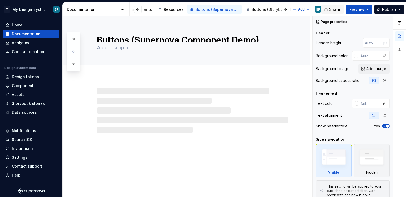
click at [327, 7] on button "Share" at bounding box center [333, 10] width 22 height 10
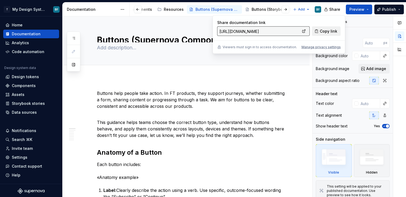
click at [328, 28] on button "Copy link" at bounding box center [326, 31] width 29 height 10
type textarea "*"
